Goal: Task Accomplishment & Management: Manage account settings

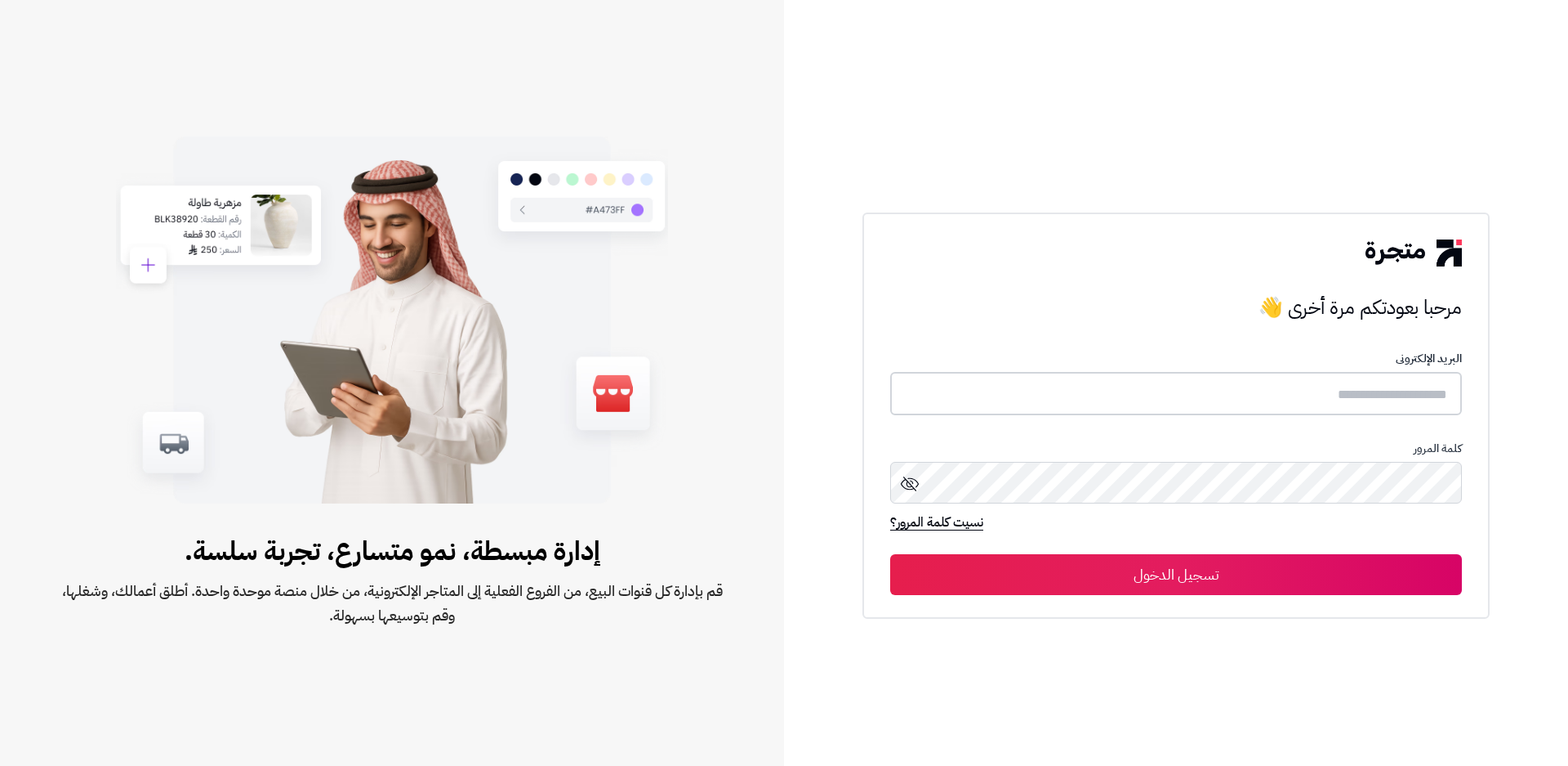
type input "**********"
click at [1147, 572] on button "تسجيل الدخول" at bounding box center [1176, 573] width 572 height 41
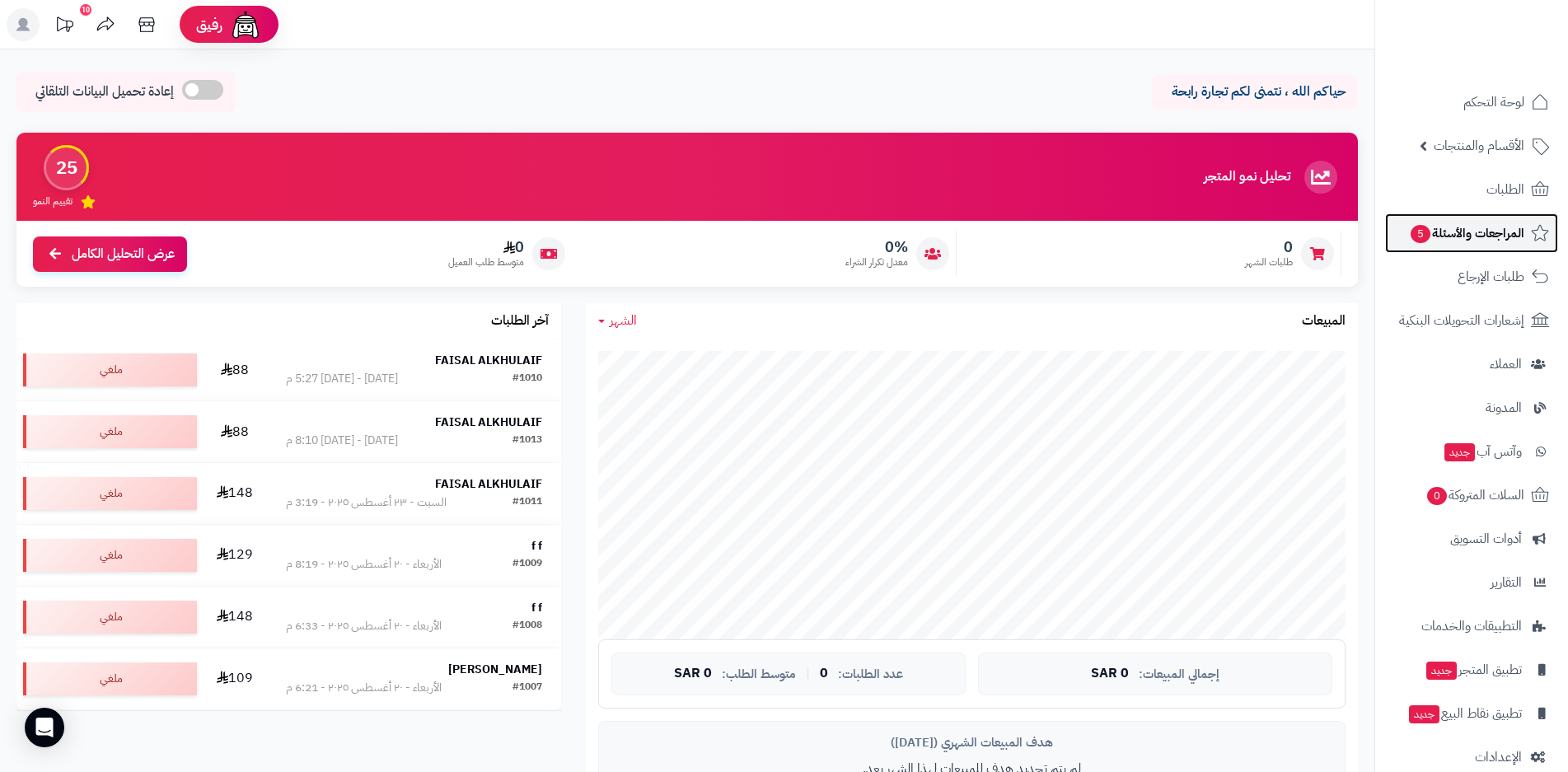
click at [1442, 235] on span "المراجعات والأسئلة 5" at bounding box center [1465, 233] width 115 height 23
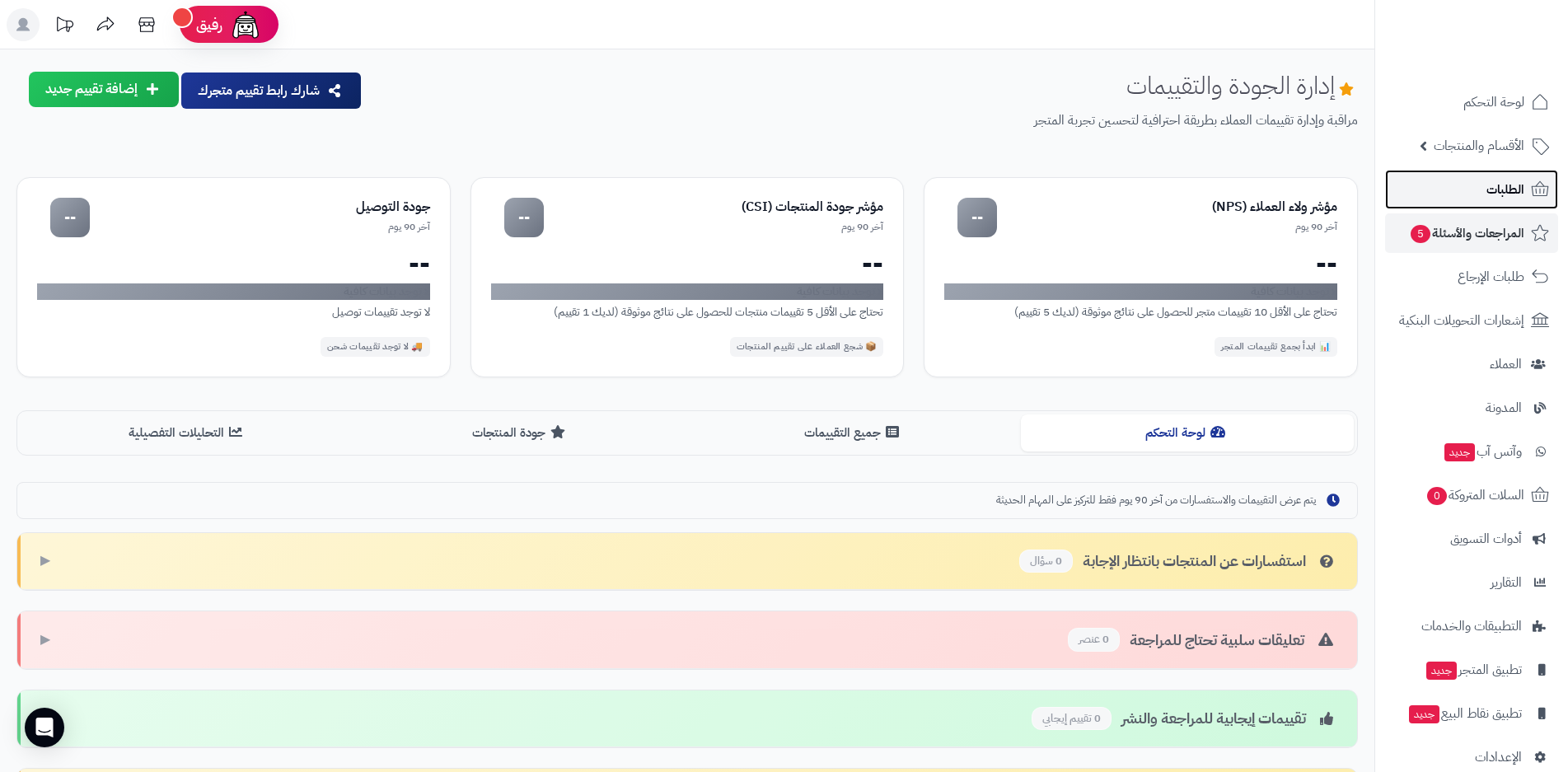
click at [1487, 195] on span "الطلبات" at bounding box center [1504, 190] width 38 height 23
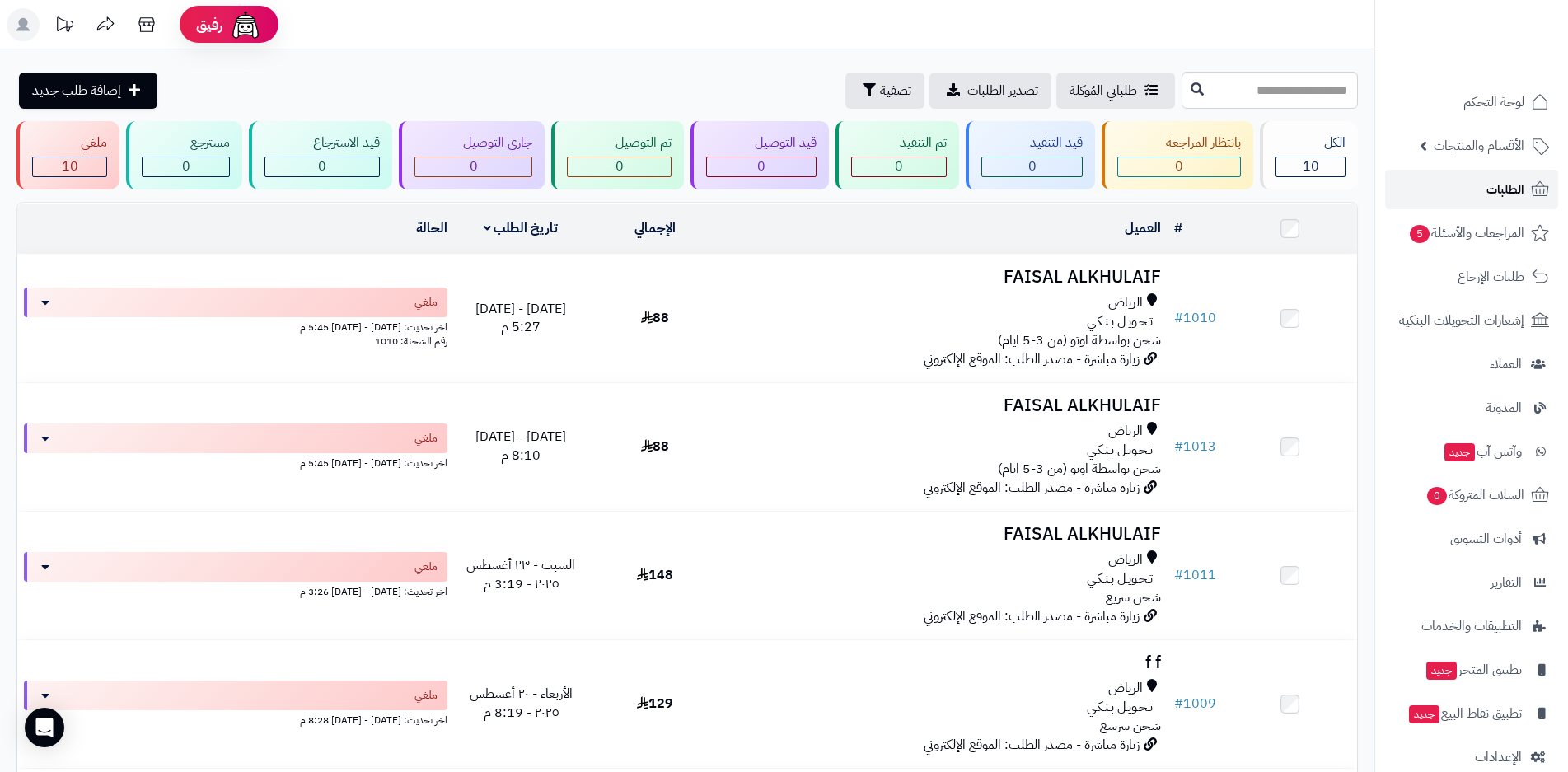
click at [1504, 191] on span "الطلبات" at bounding box center [1504, 190] width 38 height 23
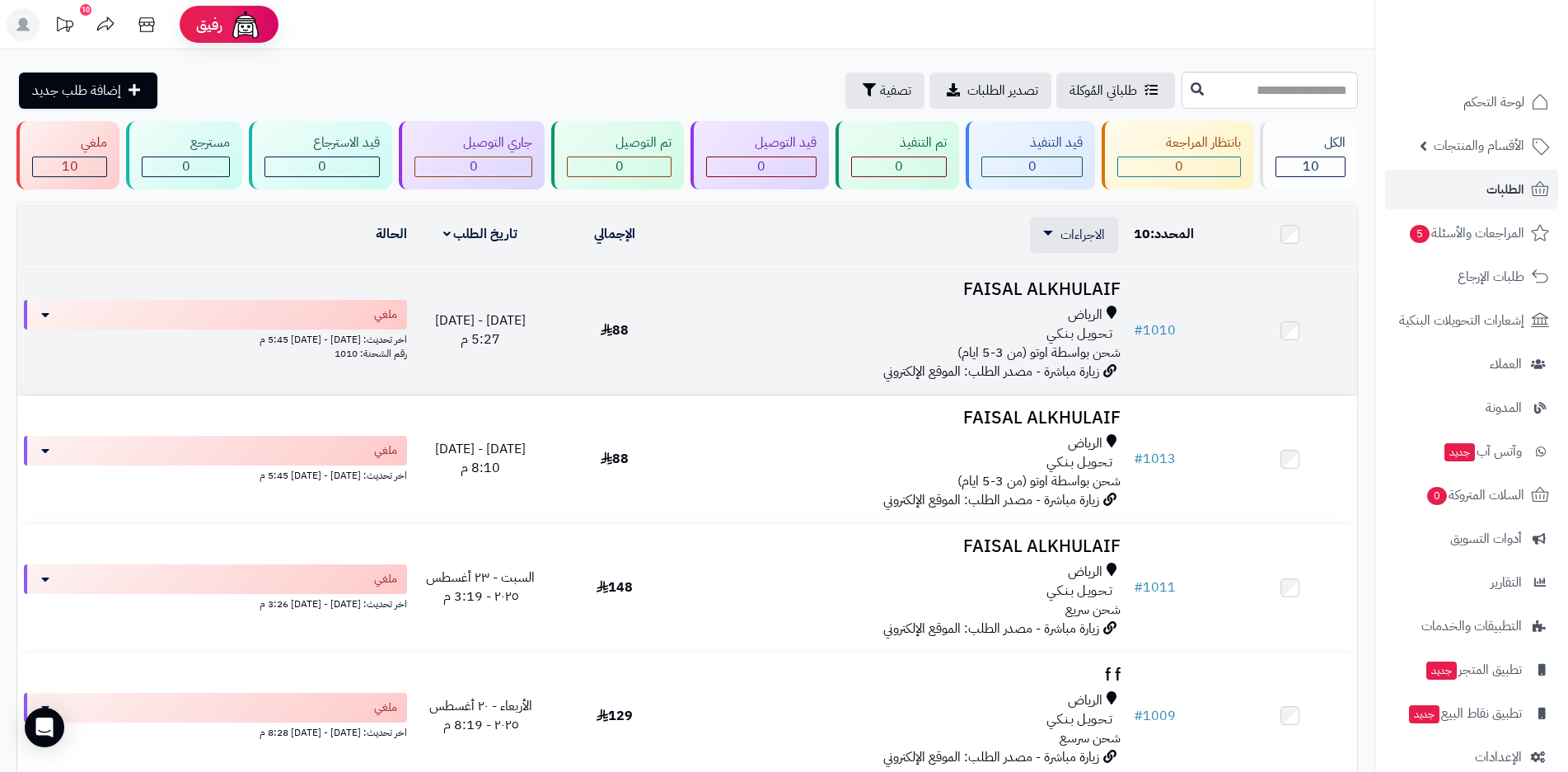
drag, startPoint x: 995, startPoint y: 340, endPoint x: 1195, endPoint y: 348, distance: 200.2
click at [1195, 348] on td "# 1010" at bounding box center [1174, 331] width 96 height 128
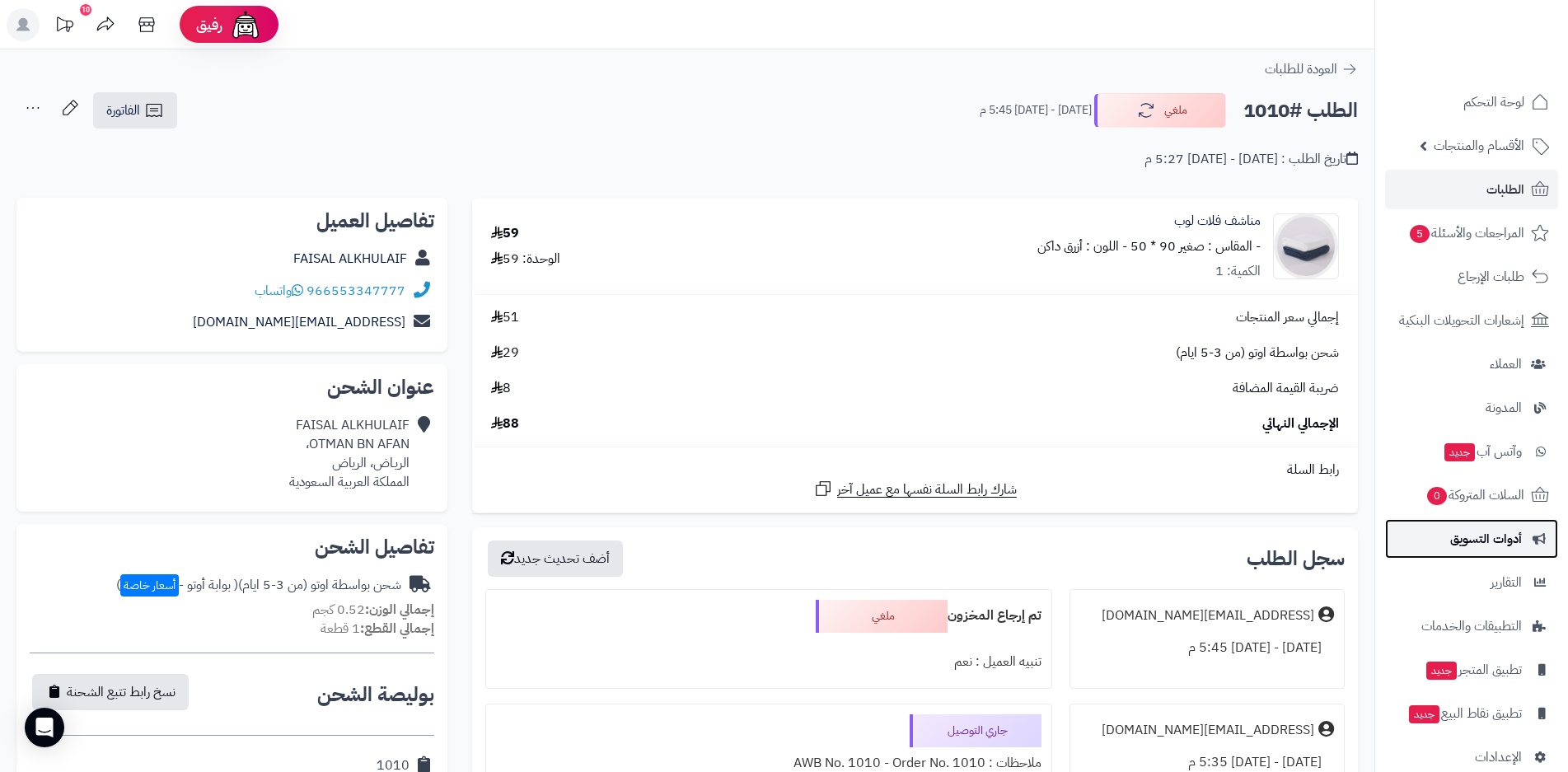
click at [1482, 538] on span "أدوات التسويق" at bounding box center [1486, 539] width 72 height 23
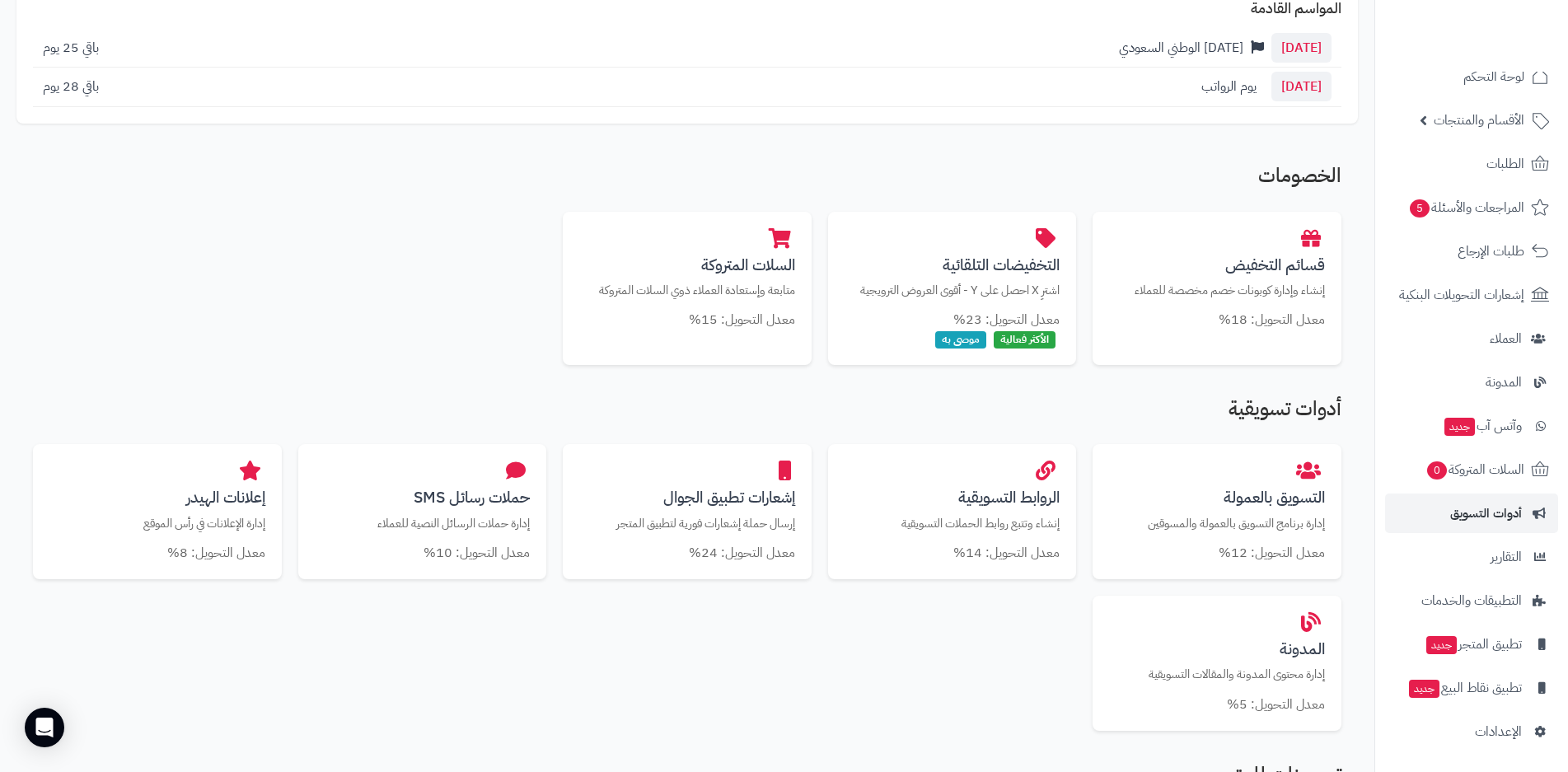
scroll to position [329, 0]
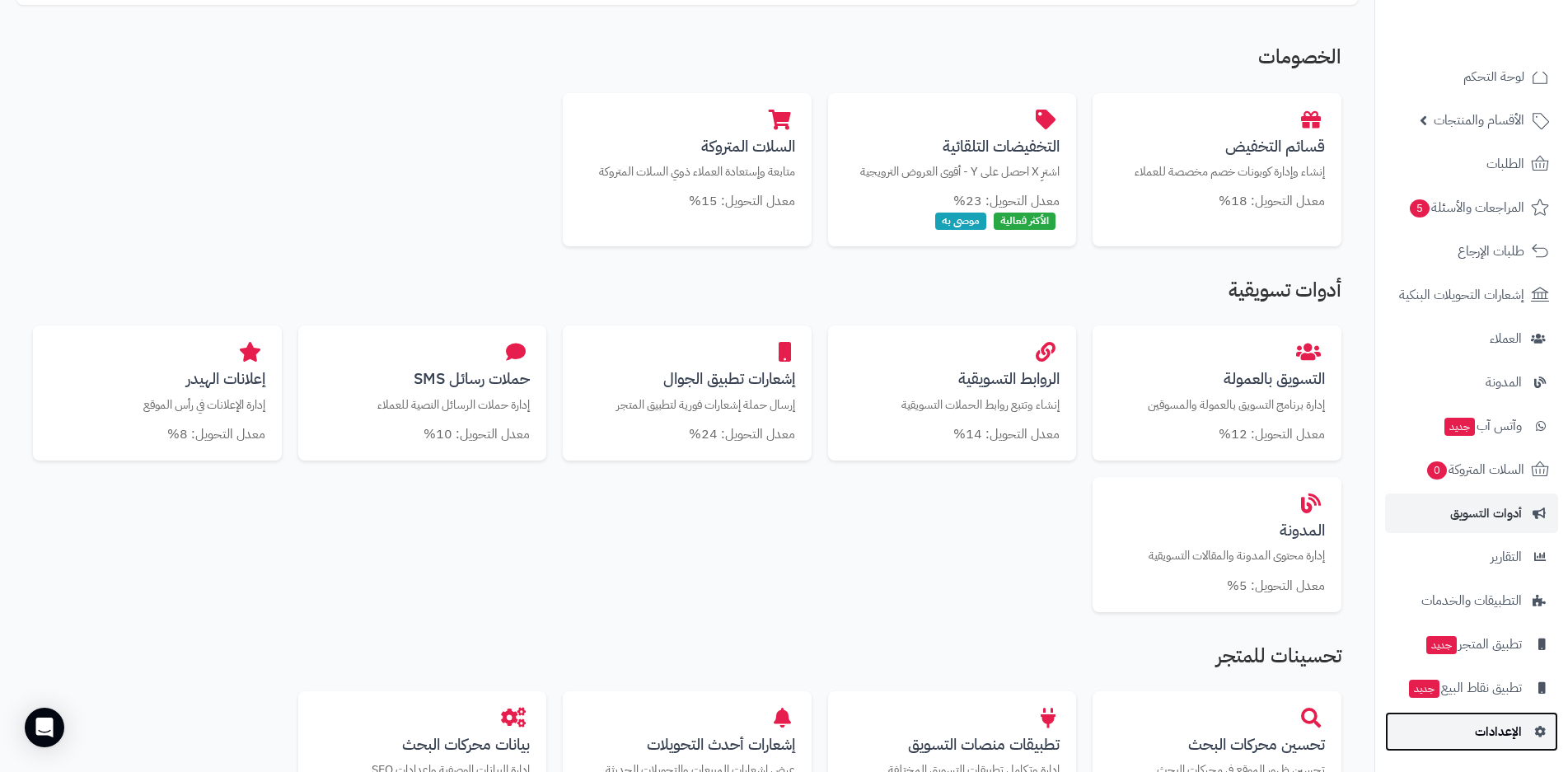
click at [1500, 731] on span "الإعدادات" at bounding box center [1498, 731] width 47 height 23
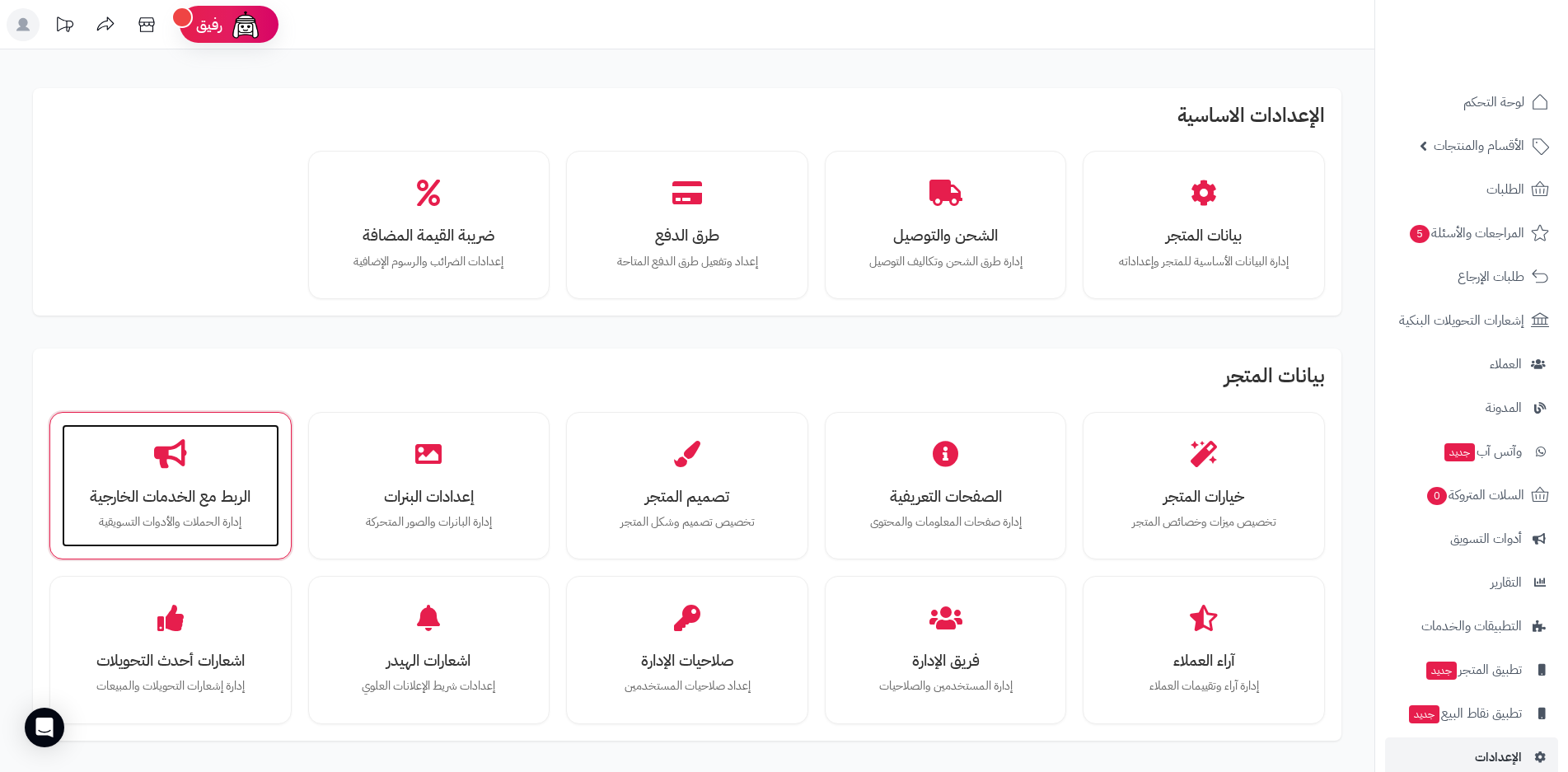
click at [215, 498] on h3 "الربط مع الخدمات الخارجية" at bounding box center [170, 496] width 185 height 17
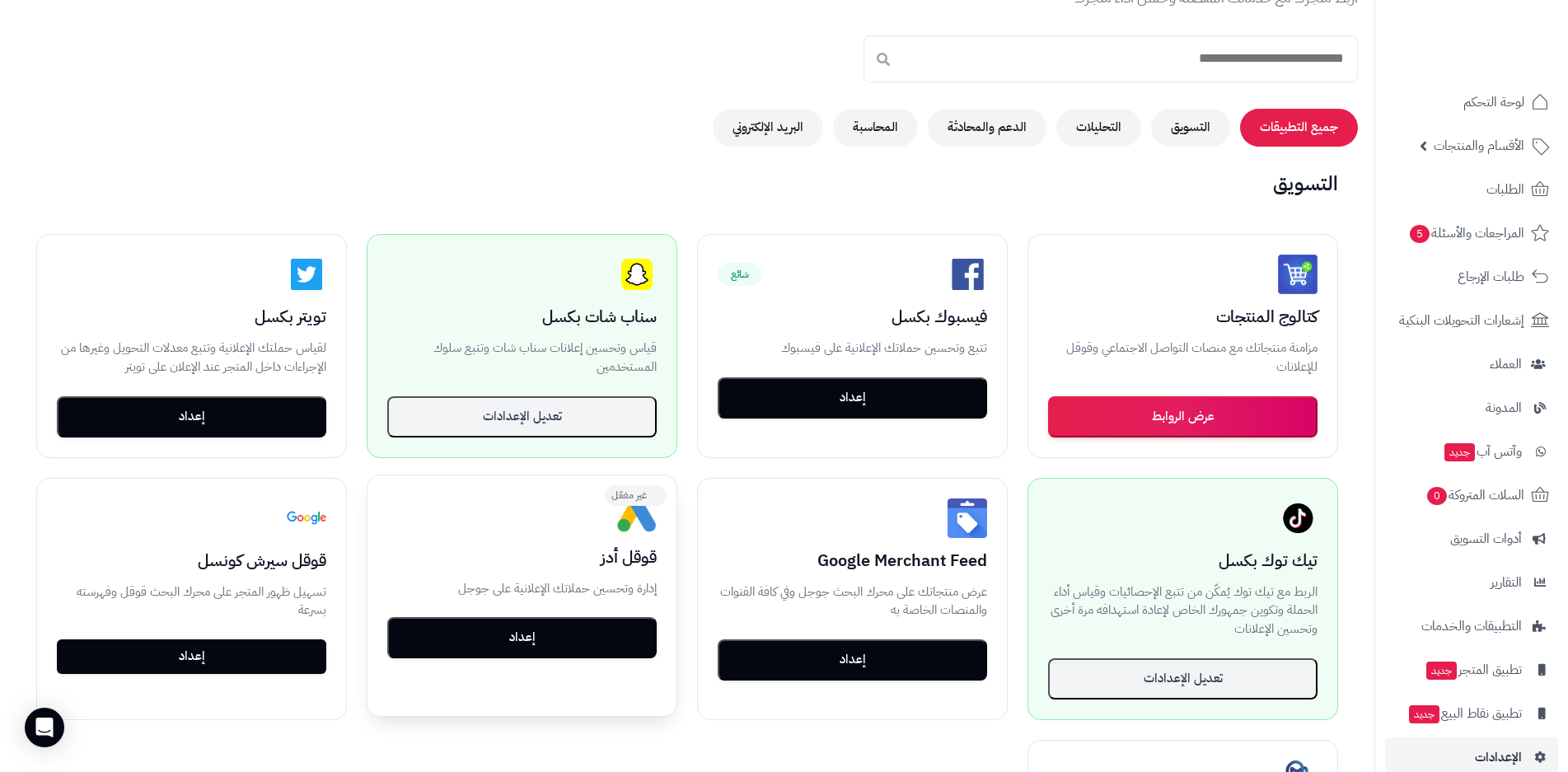
scroll to position [164, 0]
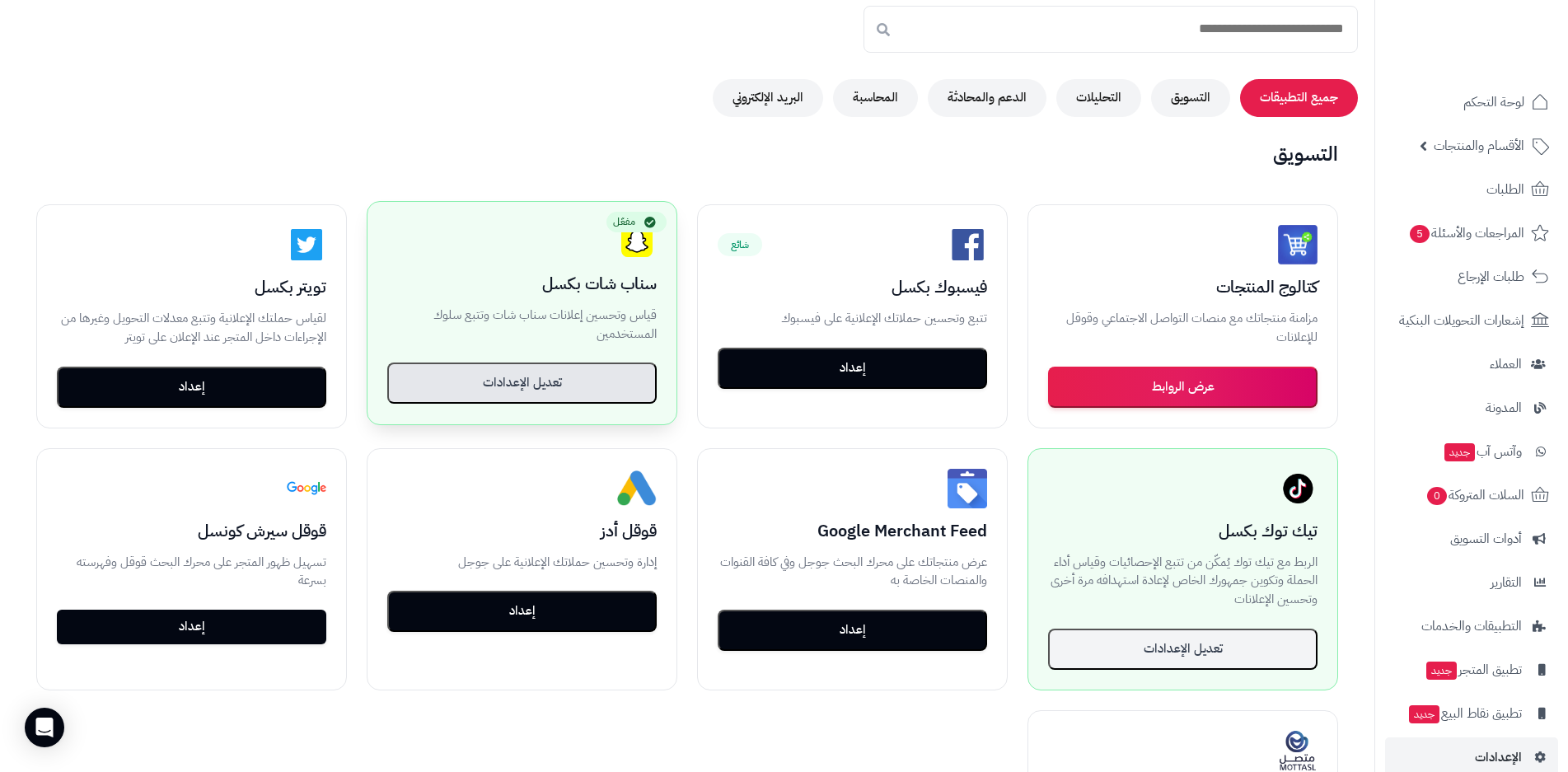
click at [535, 379] on button "تعديل الإعدادات" at bounding box center [522, 383] width 269 height 42
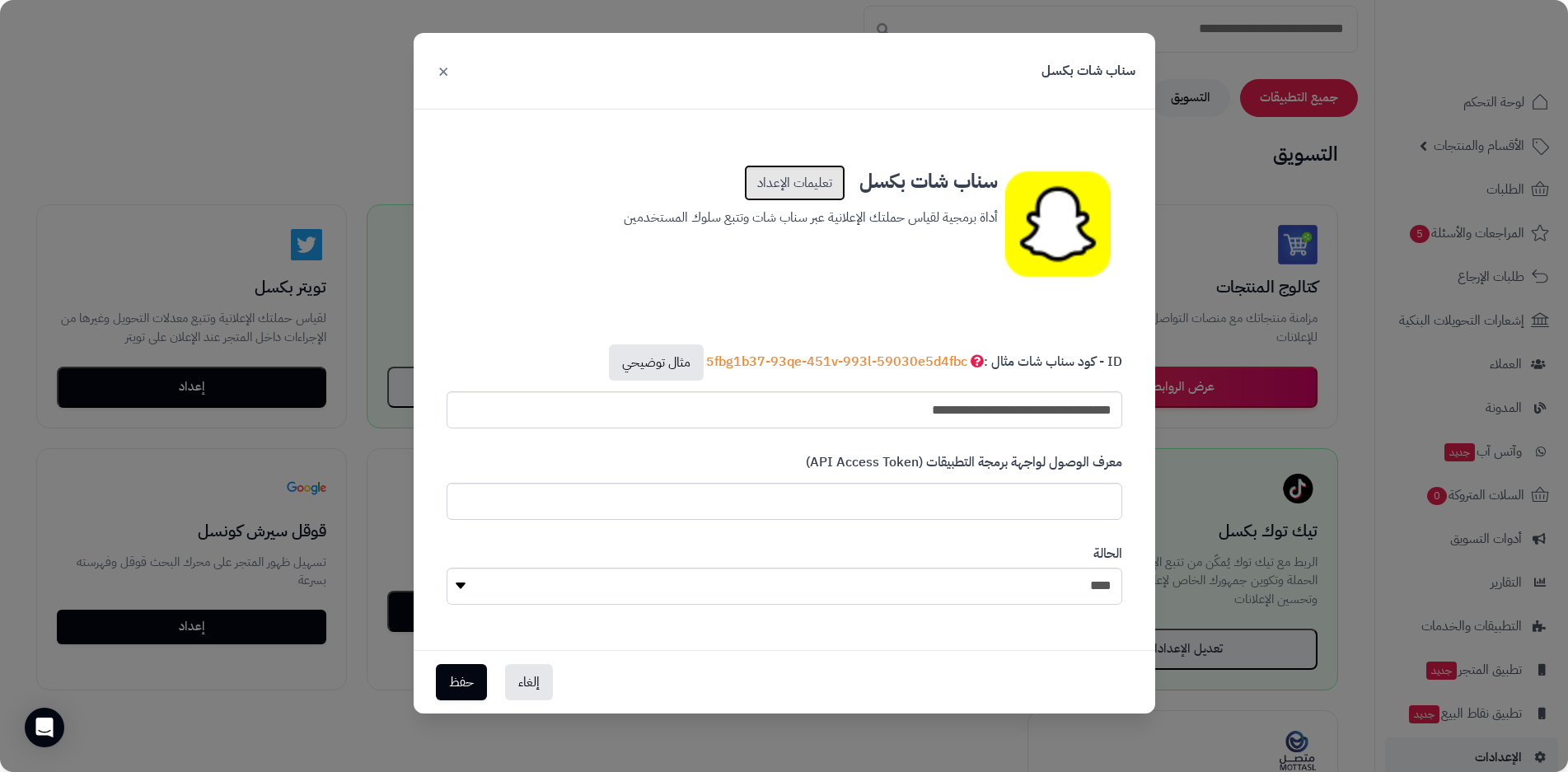
click at [781, 188] on link "تعليمات الإعداد" at bounding box center [795, 182] width 102 height 36
click at [525, 686] on button "إلغاء" at bounding box center [528, 680] width 47 height 36
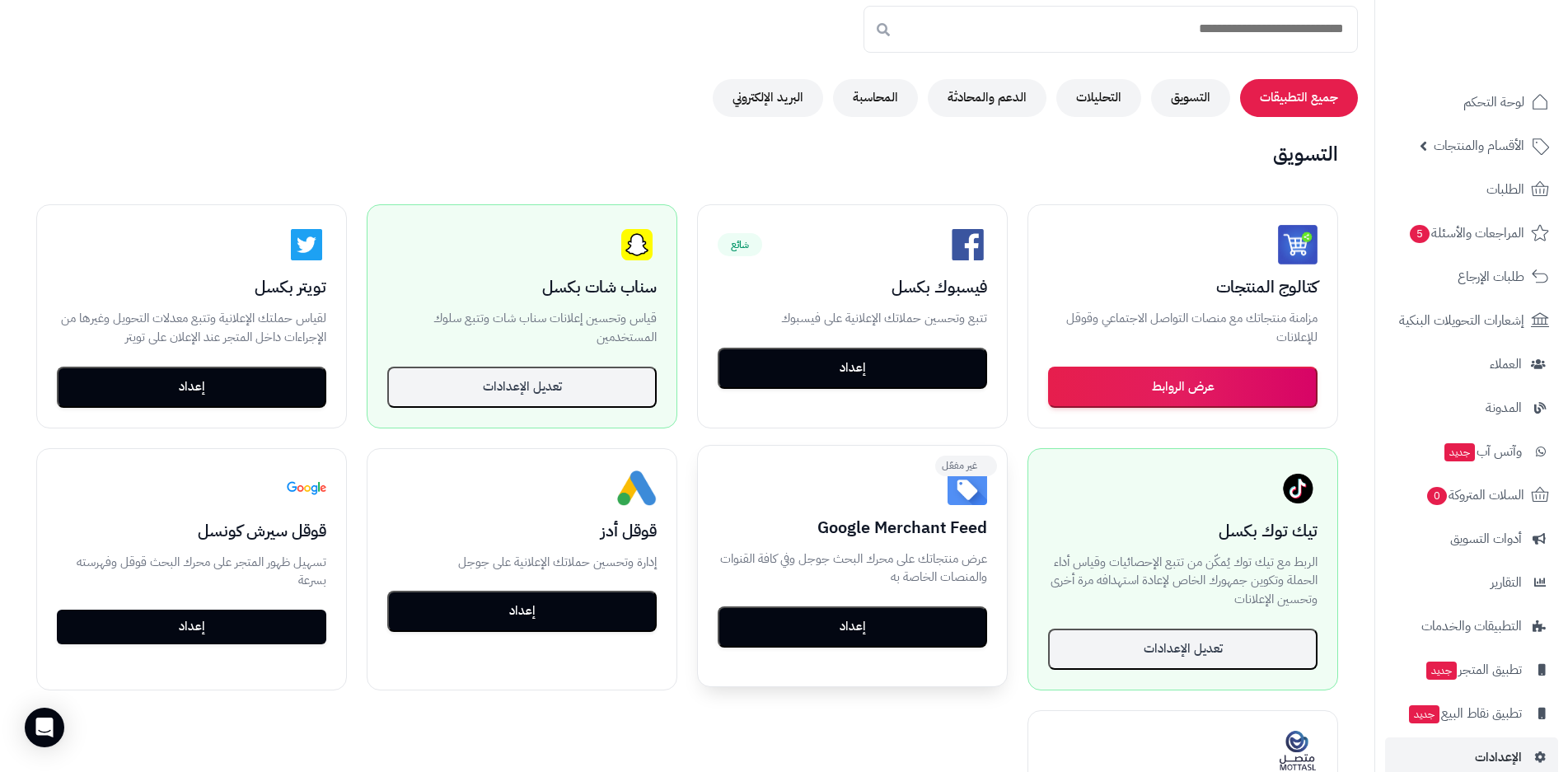
scroll to position [0, 0]
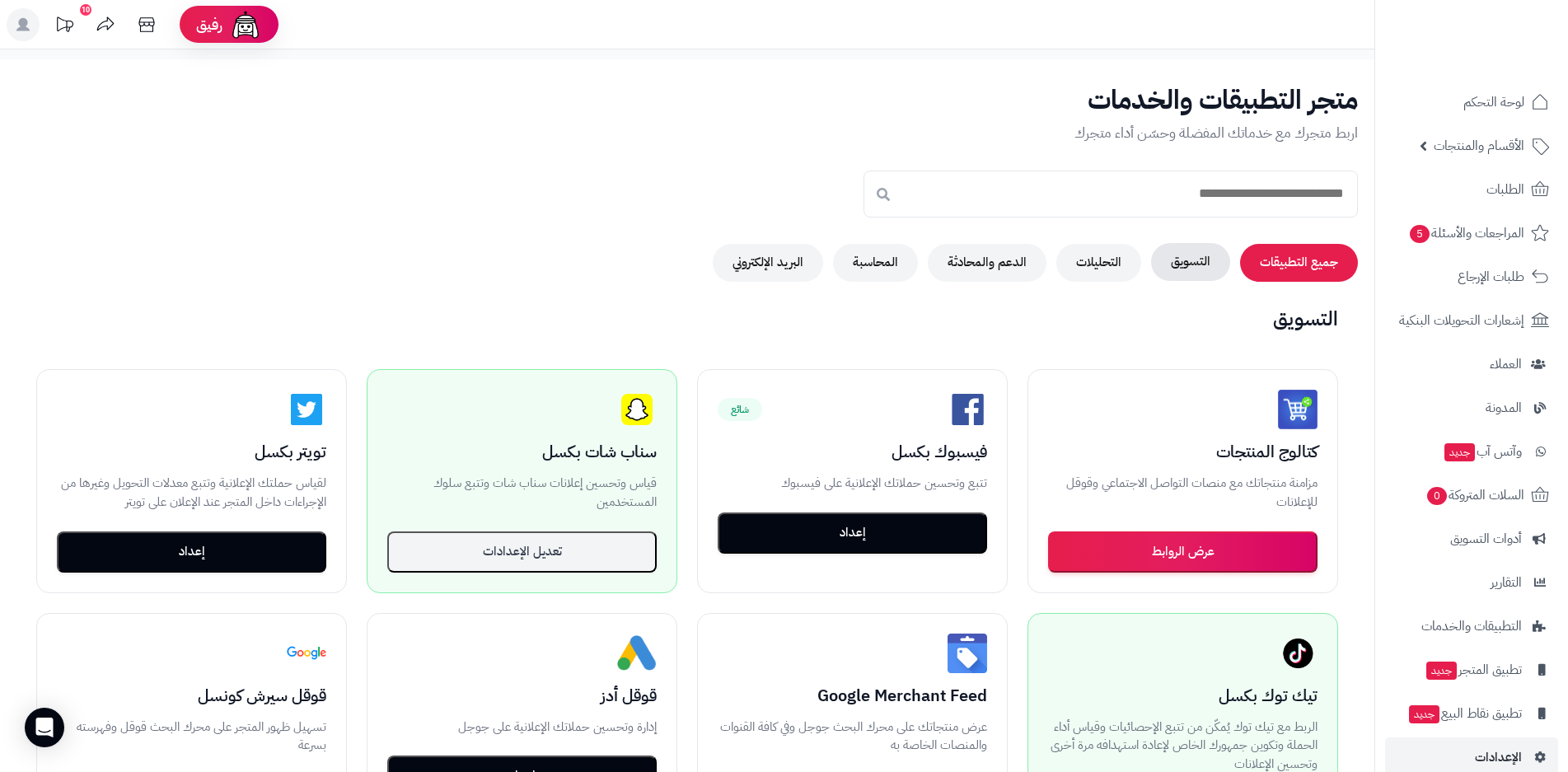
click at [1179, 257] on button "التسويق" at bounding box center [1191, 261] width 79 height 38
click at [1106, 263] on button "التحليلات" at bounding box center [1099, 261] width 85 height 38
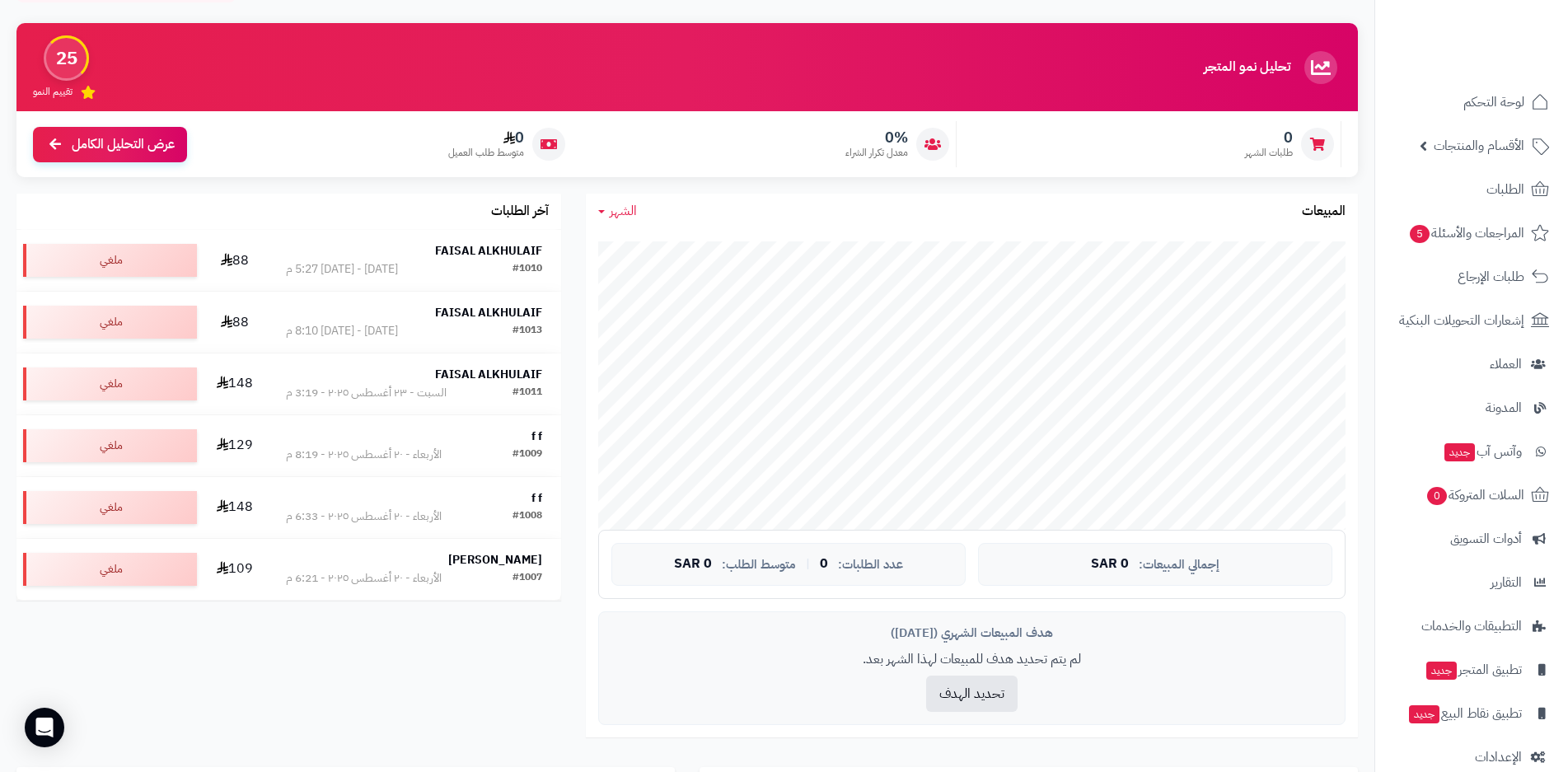
scroll to position [247, 0]
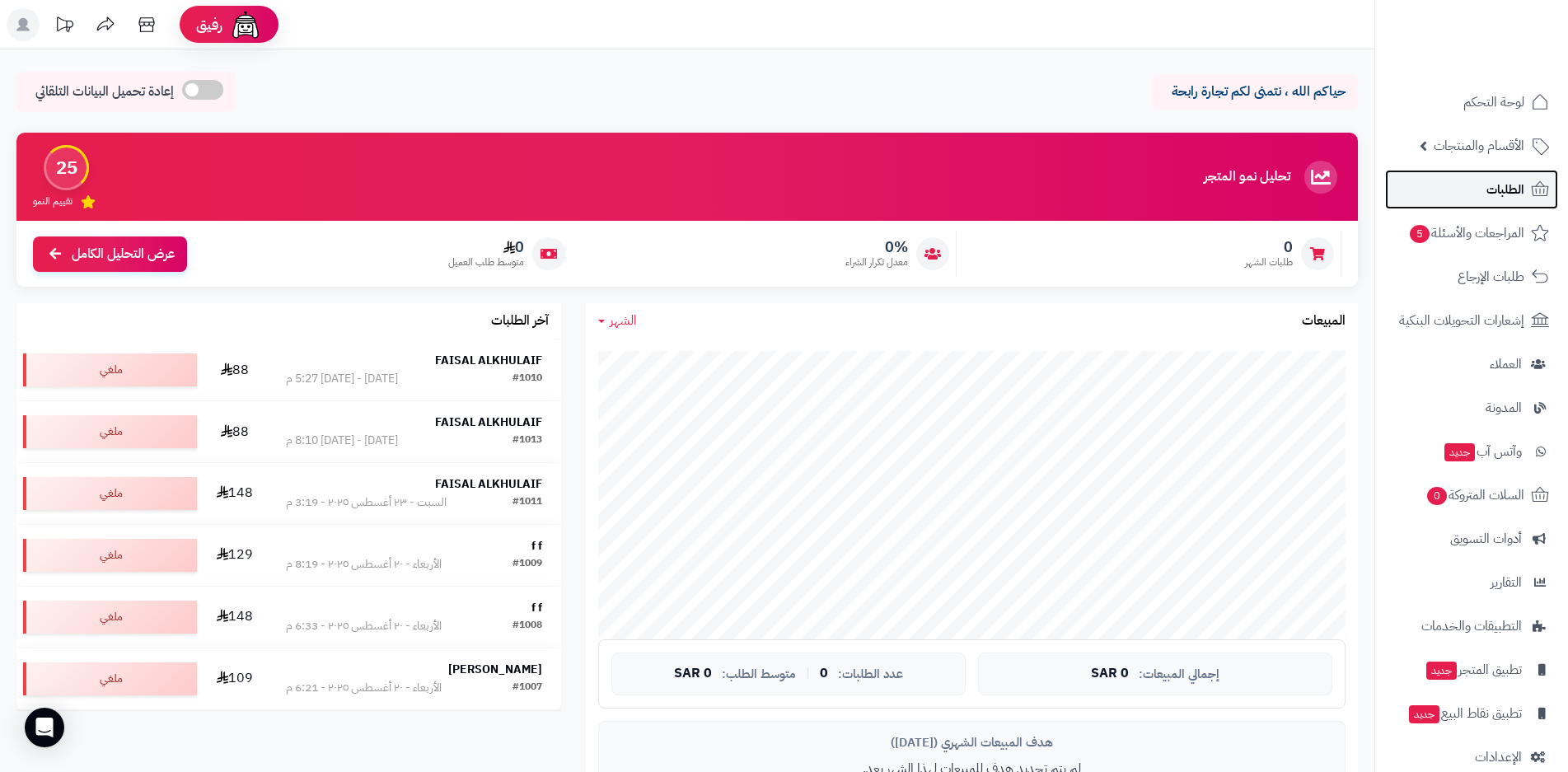
click at [1516, 190] on span "الطلبات" at bounding box center [1504, 190] width 38 height 23
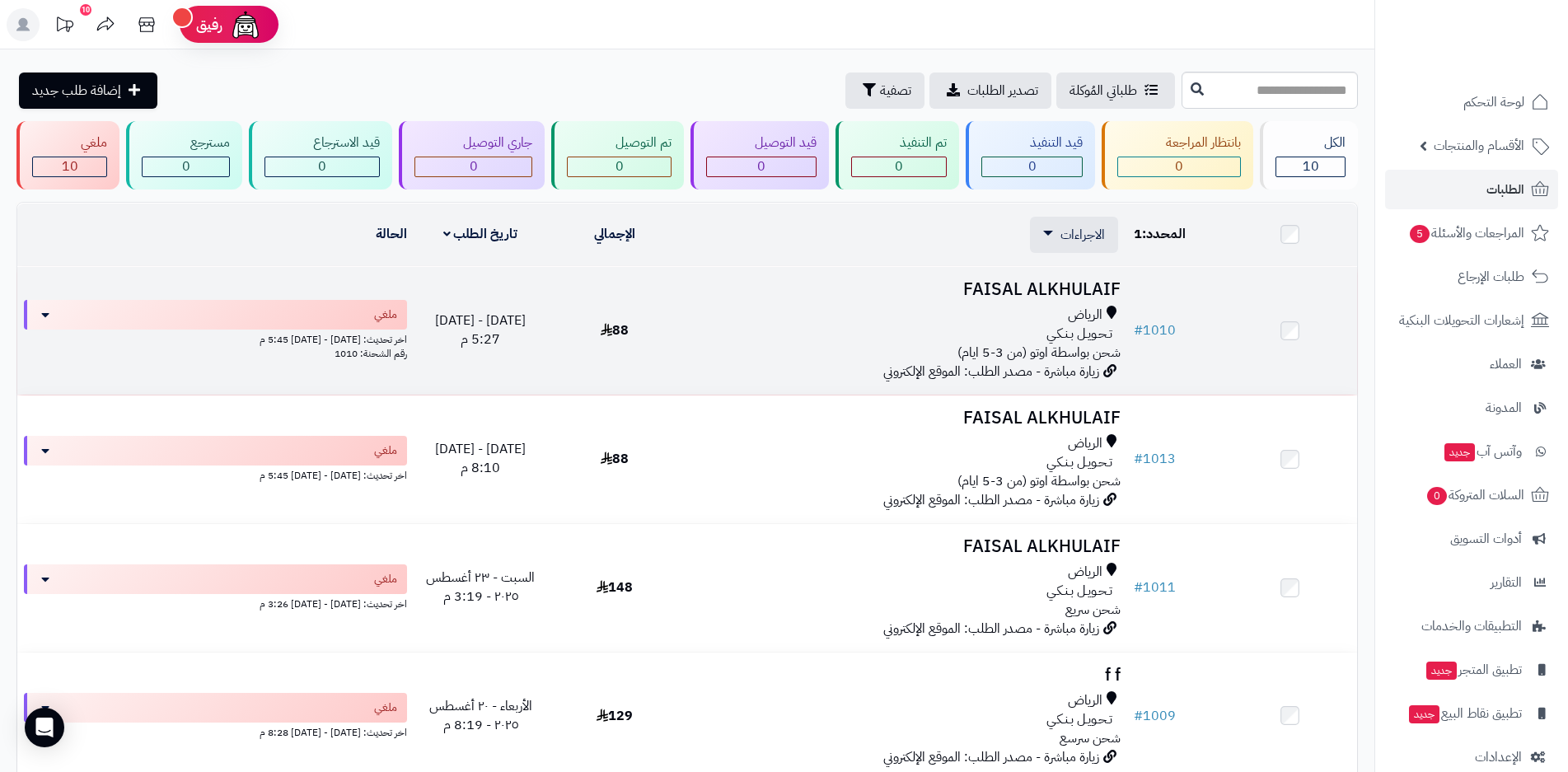
drag, startPoint x: 736, startPoint y: 320, endPoint x: 785, endPoint y: 323, distance: 49.1
click at [785, 323] on div "الرياض" at bounding box center [904, 315] width 433 height 19
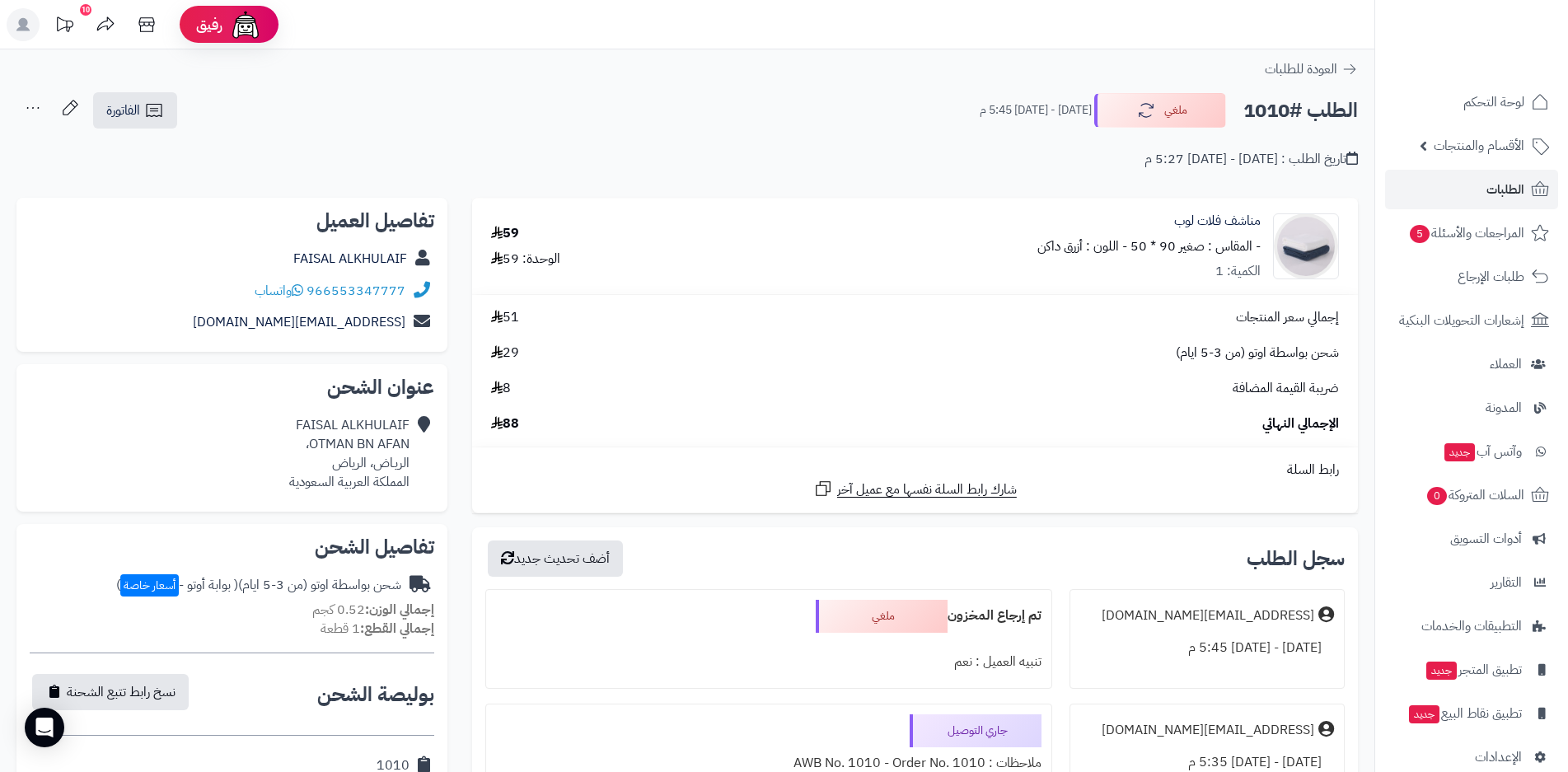
click at [29, 106] on icon at bounding box center [33, 107] width 33 height 33
click at [732, 266] on div "مناشف فلات لوب - المقاس : صغير 90 * 50 - اللون : أزرق داكن الكمية: 1" at bounding box center [1021, 247] width 660 height 70
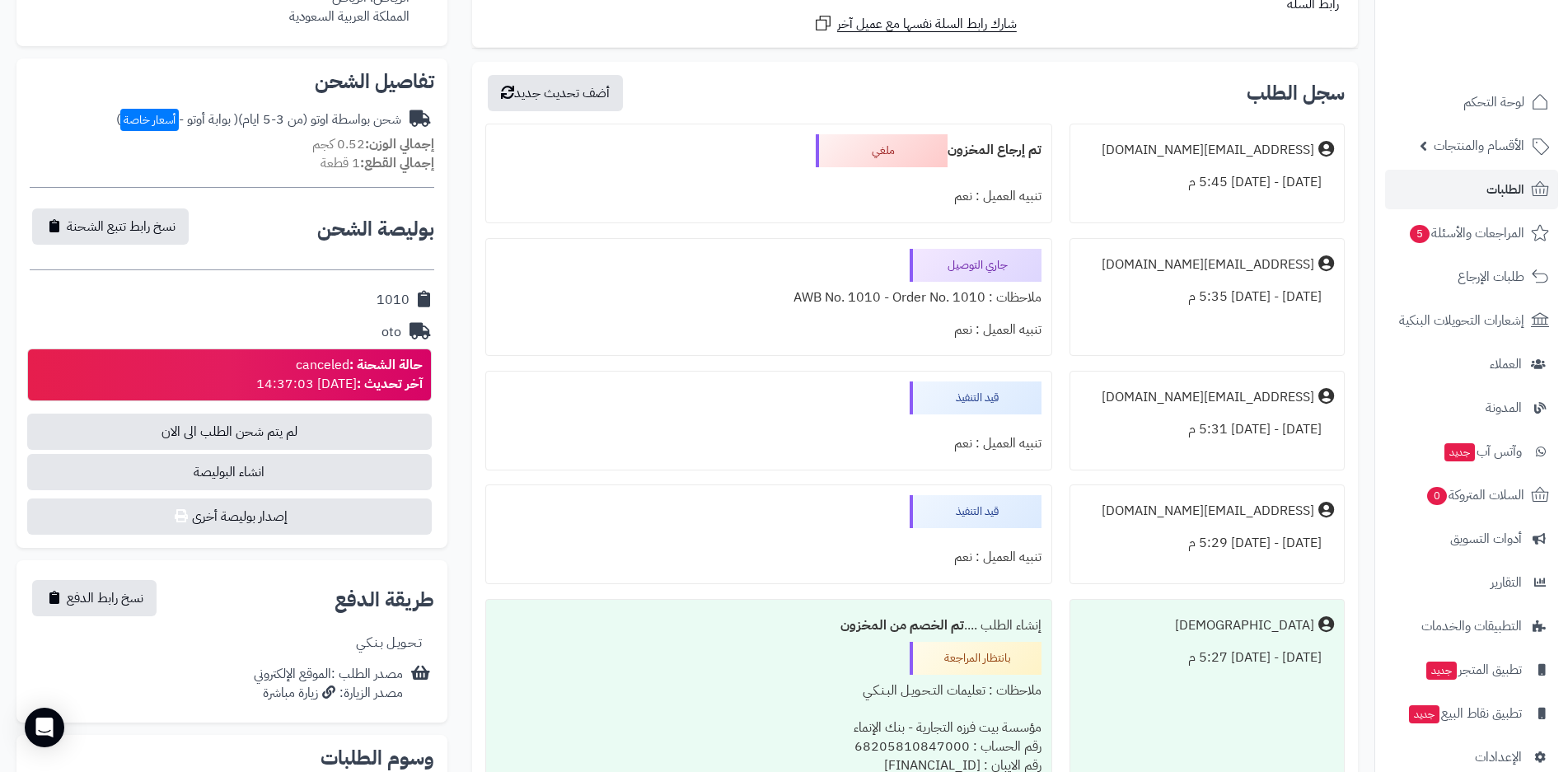
scroll to position [494, 0]
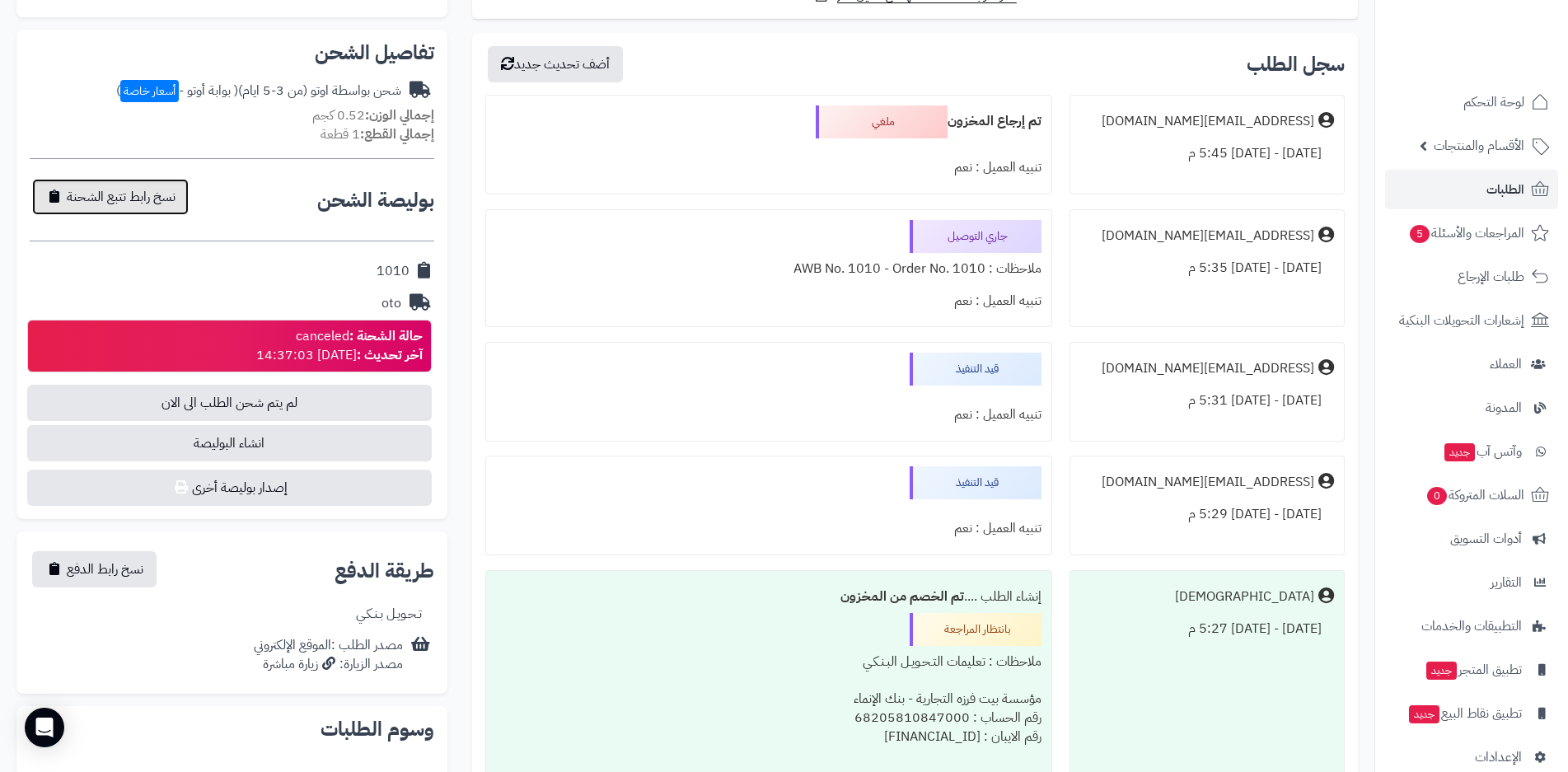
click at [128, 196] on span "نسخ رابط تتبع الشحنة" at bounding box center [121, 196] width 108 height 19
click at [101, 195] on span "تم النسخ" at bounding box center [89, 196] width 45 height 19
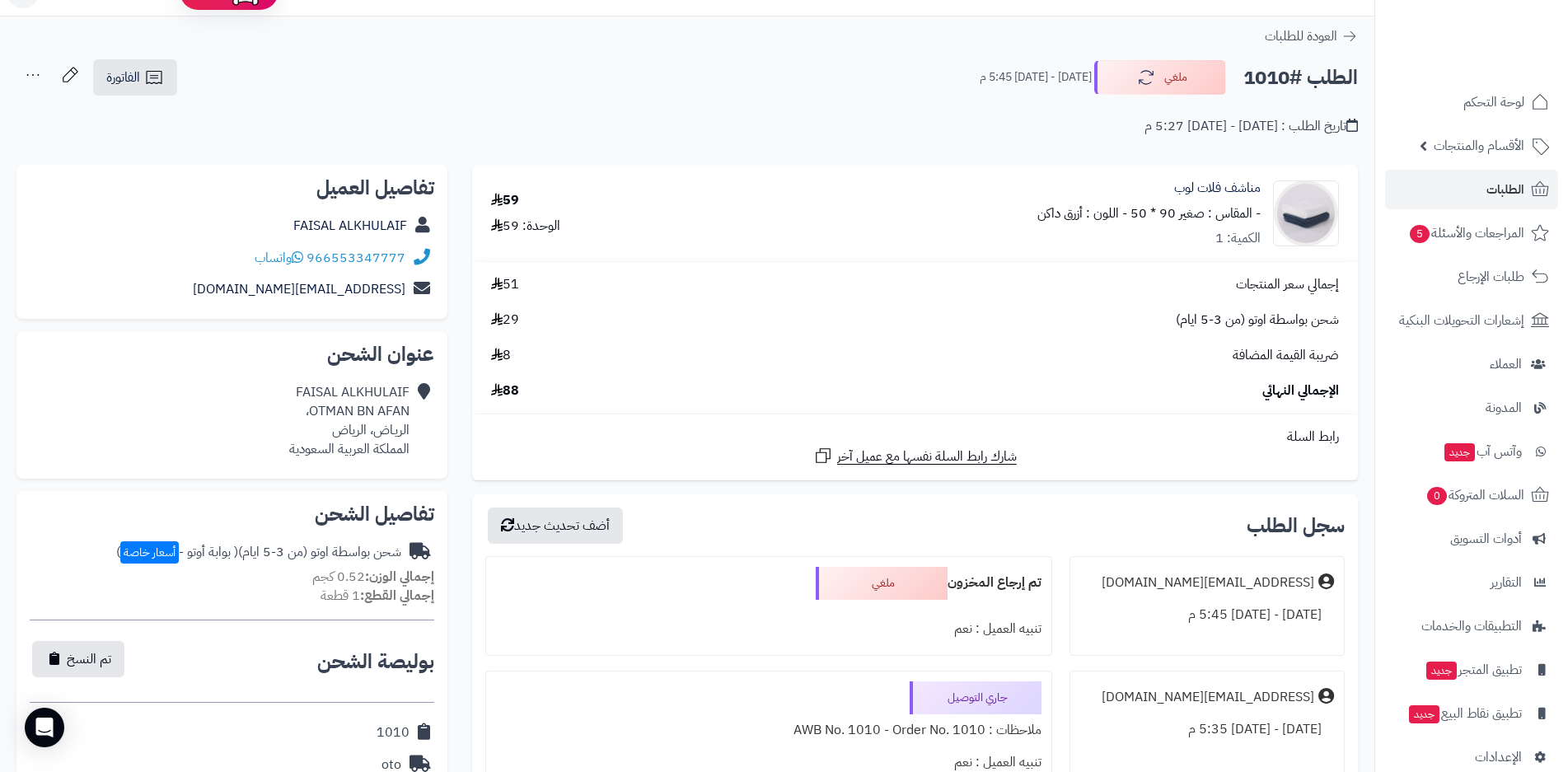
scroll to position [0, 0]
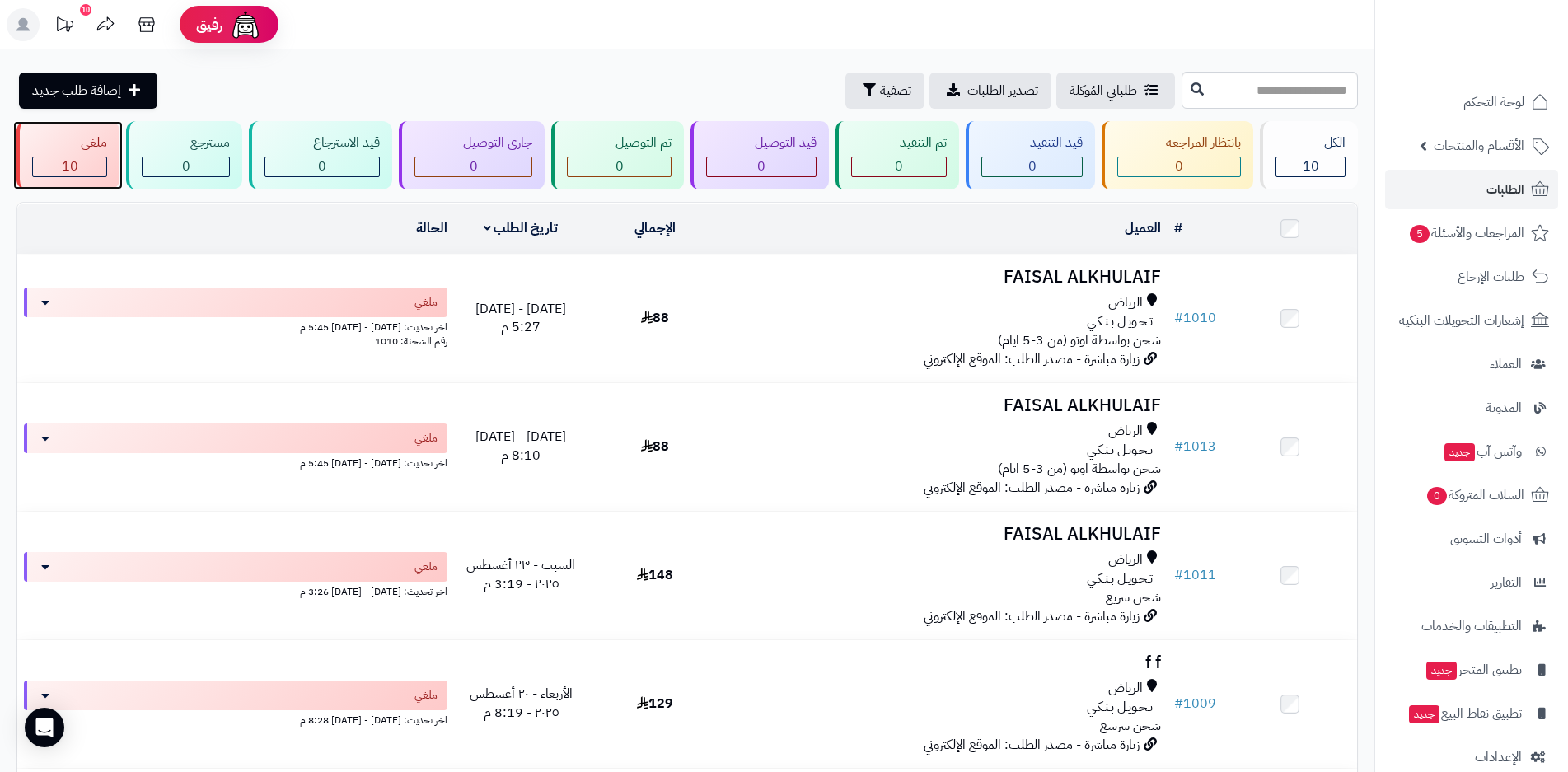
click at [89, 163] on div "10" at bounding box center [70, 167] width 74 height 19
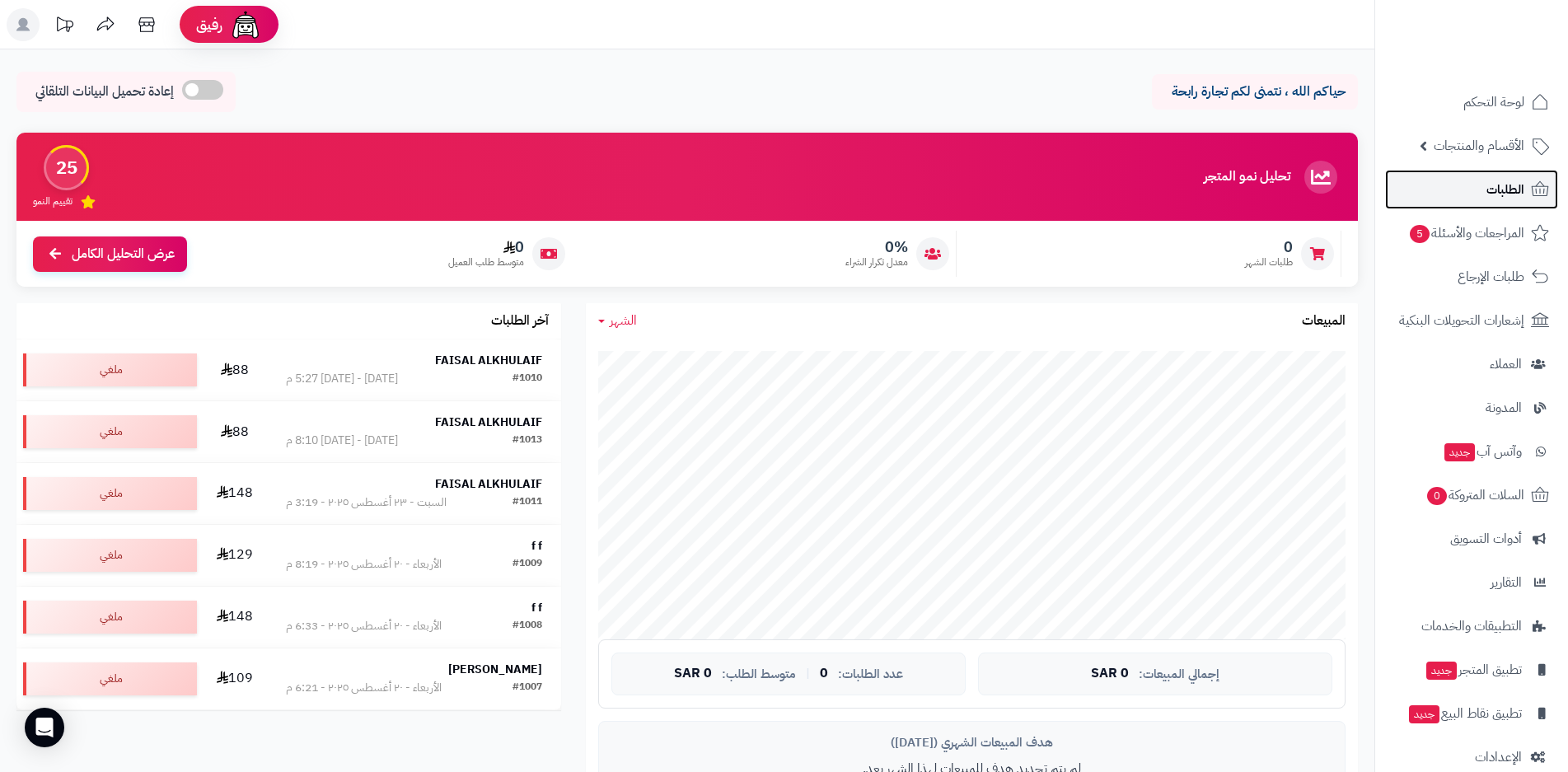
click at [1500, 196] on span "الطلبات" at bounding box center [1504, 190] width 38 height 23
